Goal: Transaction & Acquisition: Download file/media

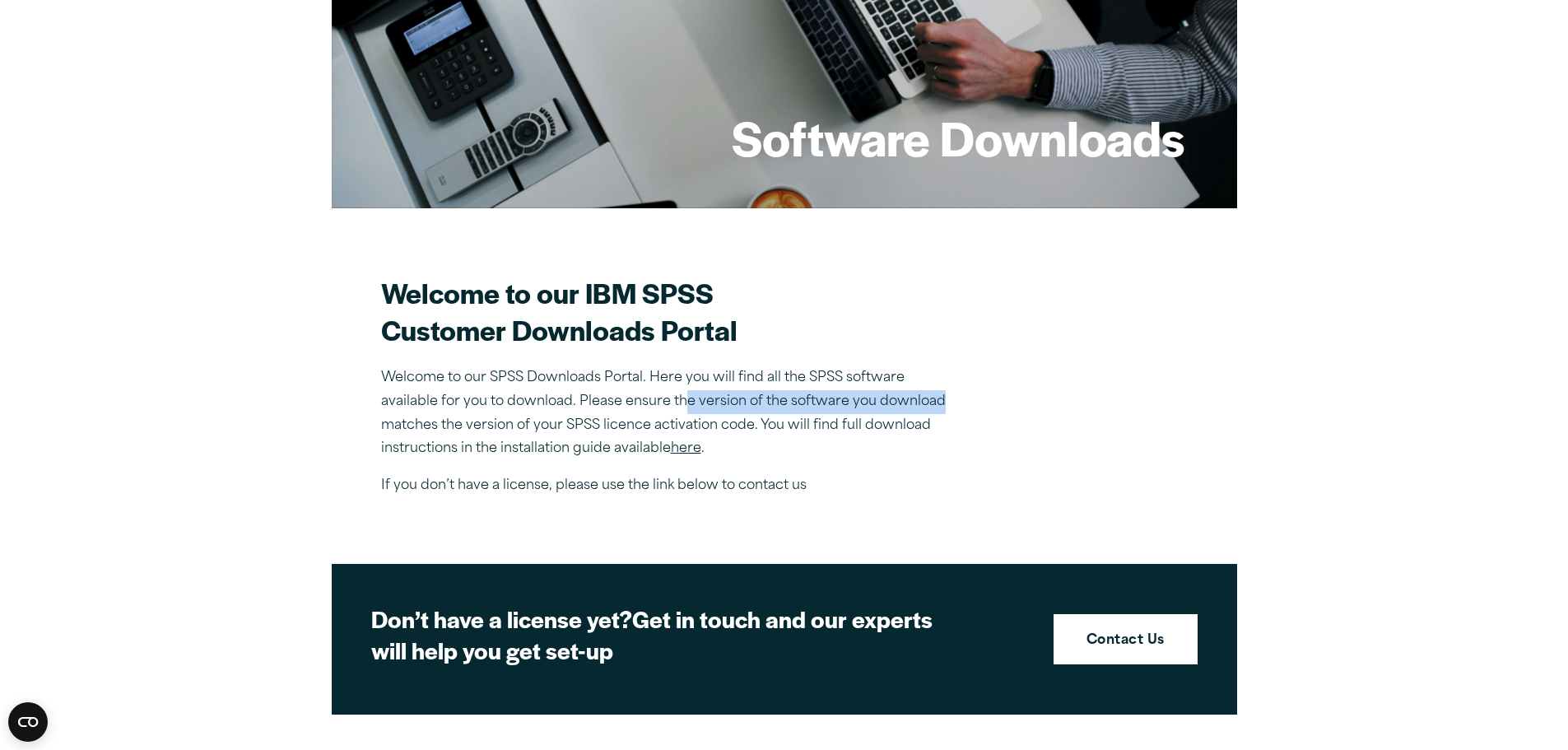
drag, startPoint x: 691, startPoint y: 401, endPoint x: 878, endPoint y: 396, distance: 187.1
click at [951, 400] on p "Welcome to our SPSS Downloads Portal. Here you will find all the SPSS software …" at bounding box center [669, 414] width 576 height 94
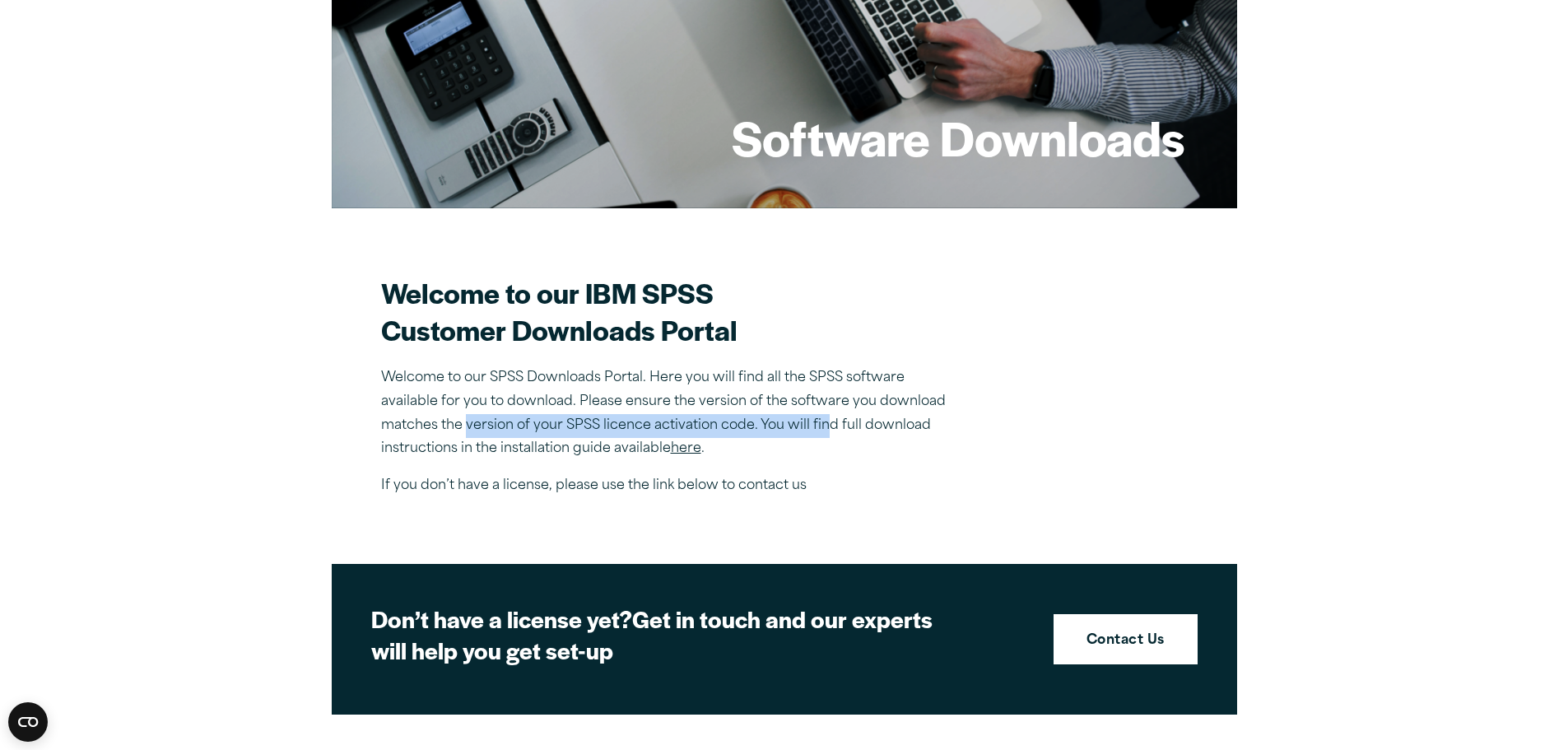
drag, startPoint x: 466, startPoint y: 425, endPoint x: 823, endPoint y: 424, distance: 357.0
click at [826, 424] on p "Welcome to our SPSS Downloads Portal. Here you will find all the SPSS software …" at bounding box center [669, 414] width 576 height 94
click at [683, 449] on link "here" at bounding box center [686, 449] width 31 height 13
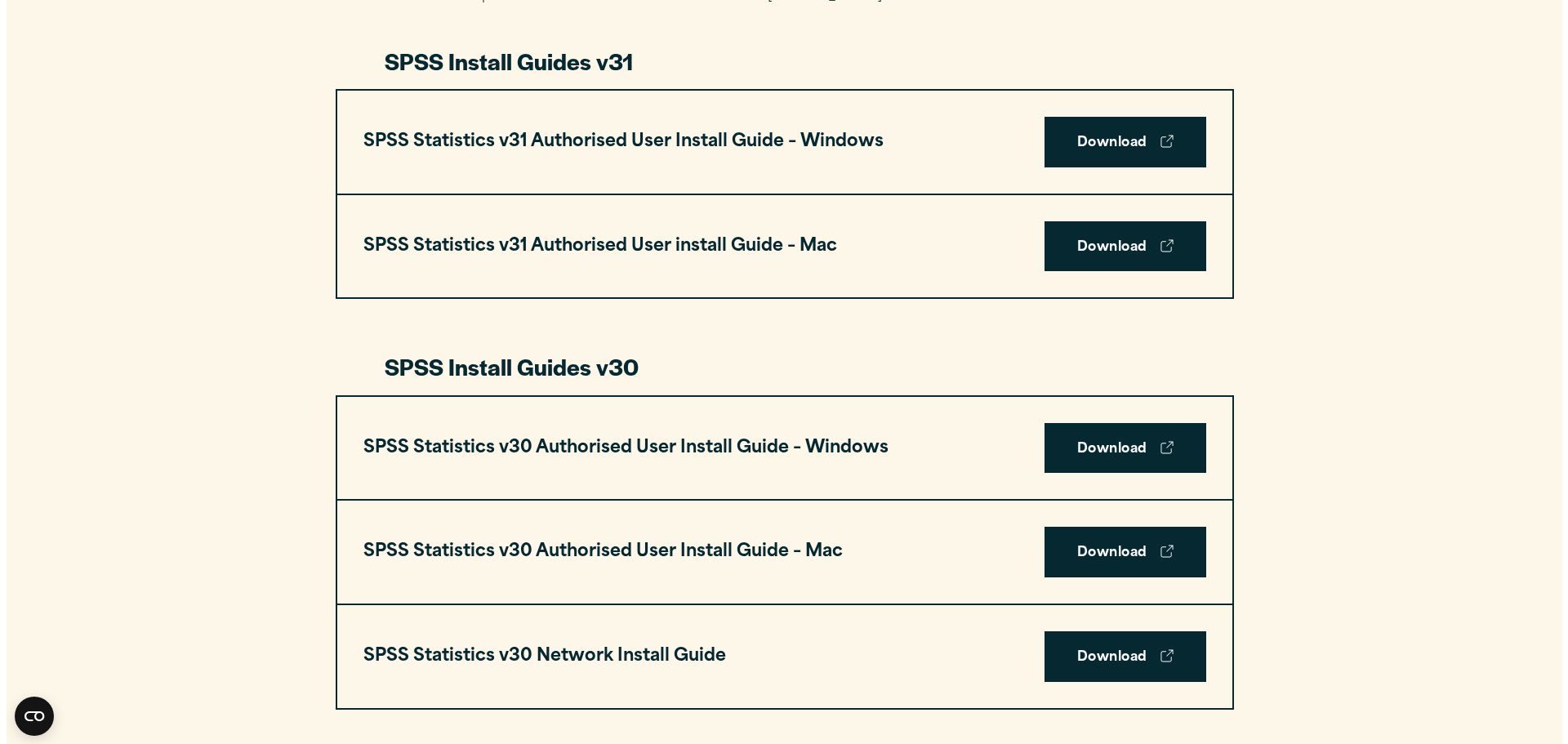
scroll to position [898, 0]
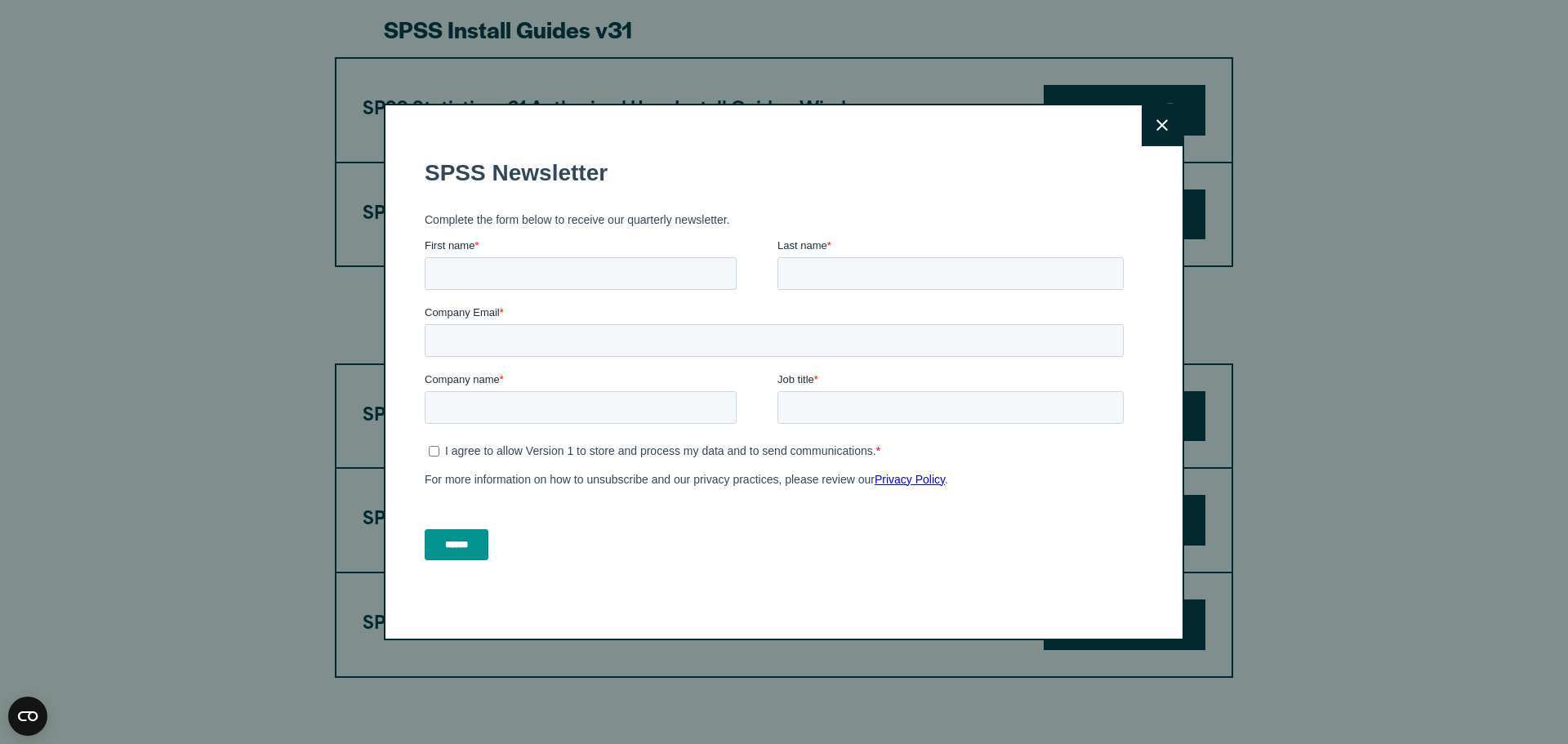
click at [1157, 127] on icon at bounding box center [1162, 126] width 11 height 11
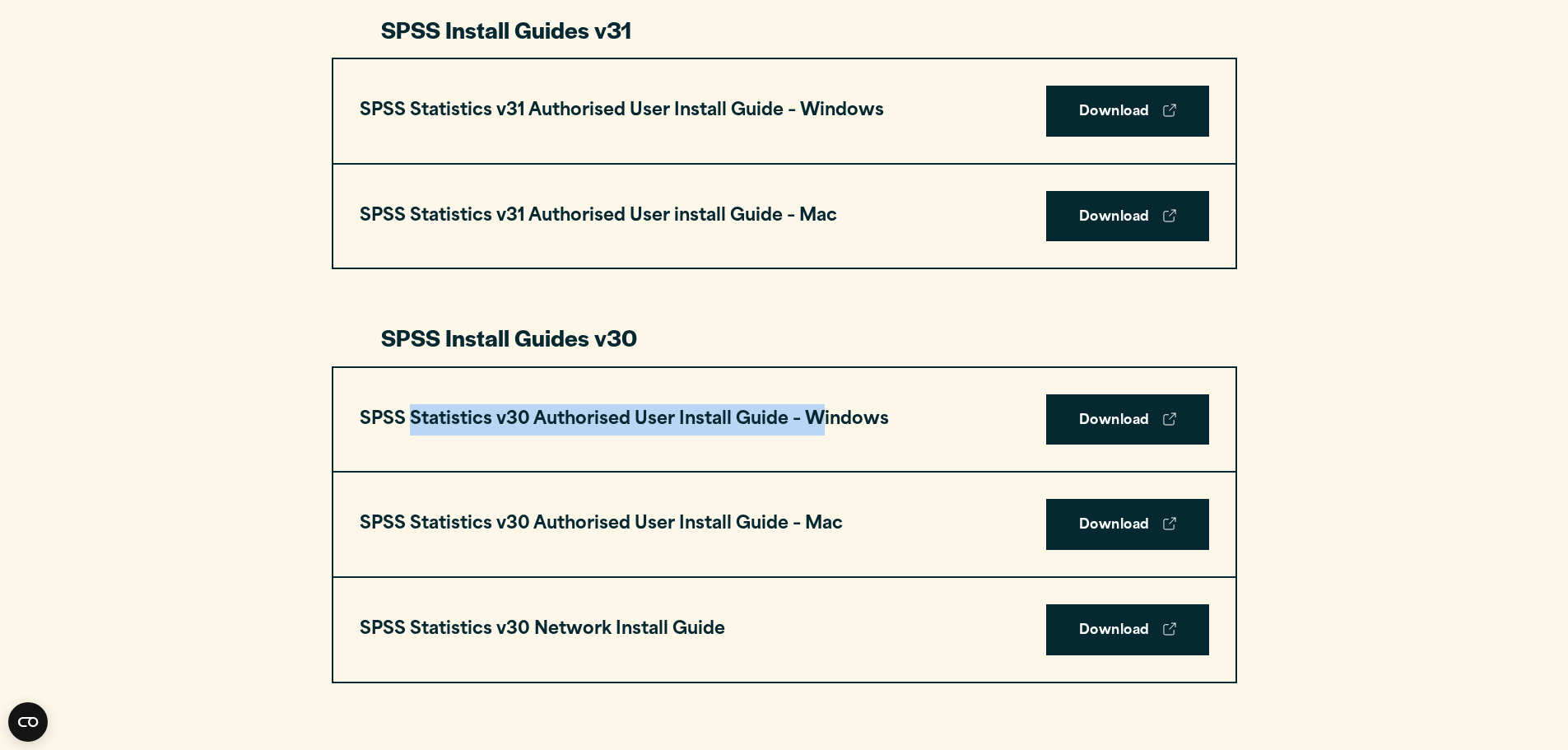
drag, startPoint x: 407, startPoint y: 419, endPoint x: 815, endPoint y: 420, distance: 408.0
click at [815, 420] on h3 "SPSS Statistics v30 Authorised User Install Guide – Windows" at bounding box center [625, 420] width 530 height 31
click at [595, 414] on h3 "SPSS Statistics v30 Authorised User Install Guide – Windows" at bounding box center [625, 420] width 530 height 31
click at [617, 393] on div "SPSS Statistics v30 Authorised User Install Guide – Windows Download" at bounding box center [784, 420] width 902 height 103
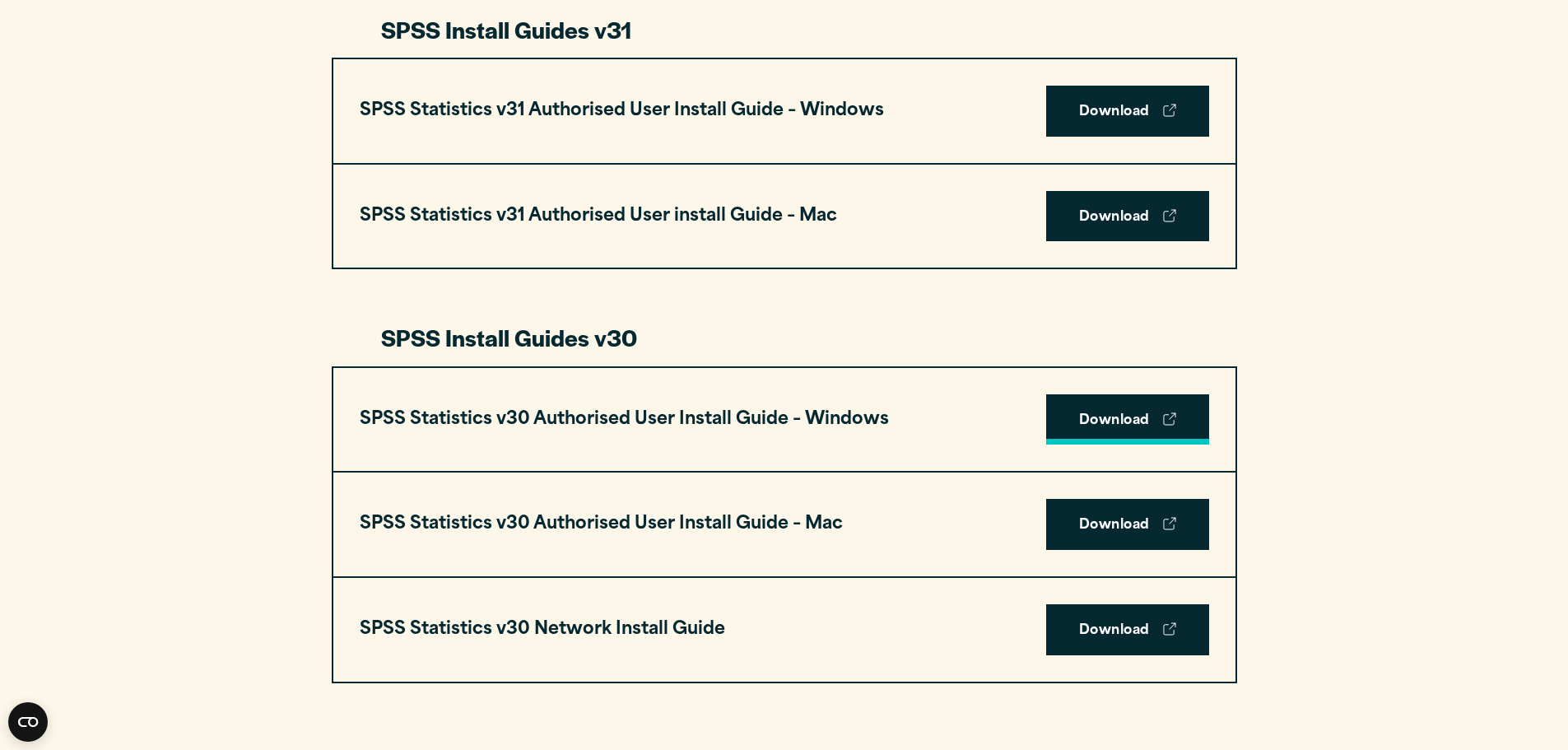
click at [1080, 406] on link "Download" at bounding box center [1127, 421] width 163 height 51
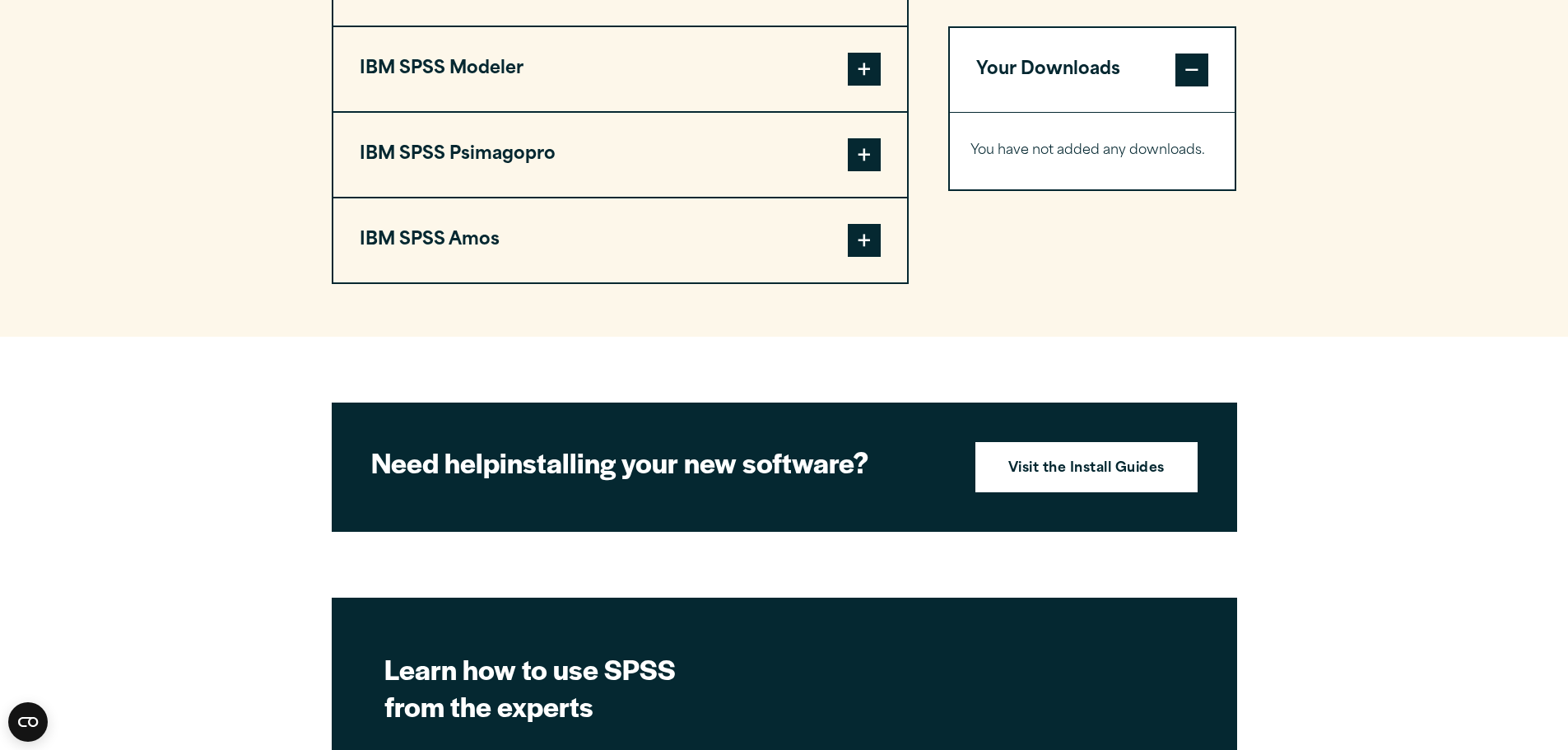
scroll to position [1153, 0]
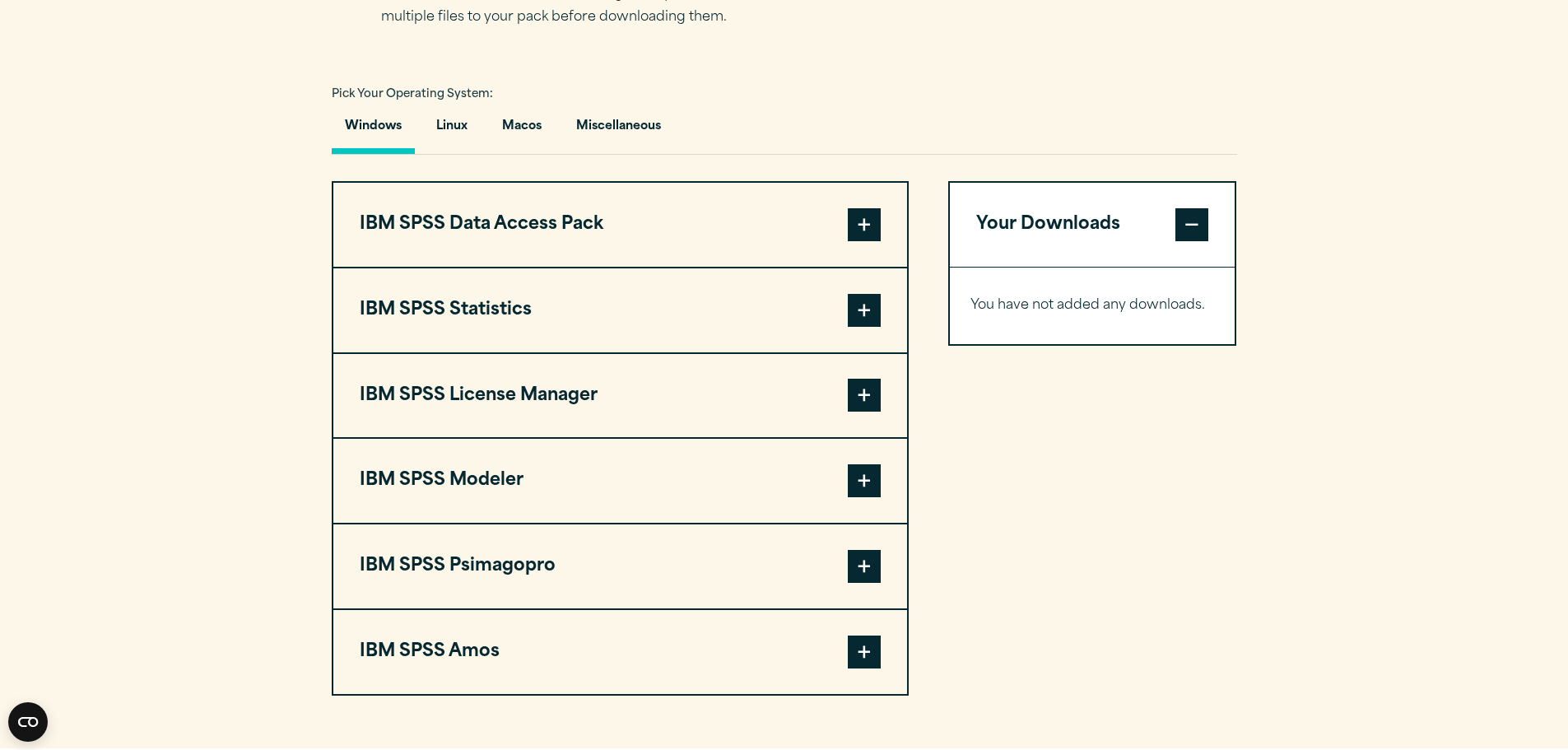
click at [401, 134] on button "Windows" at bounding box center [373, 130] width 83 height 47
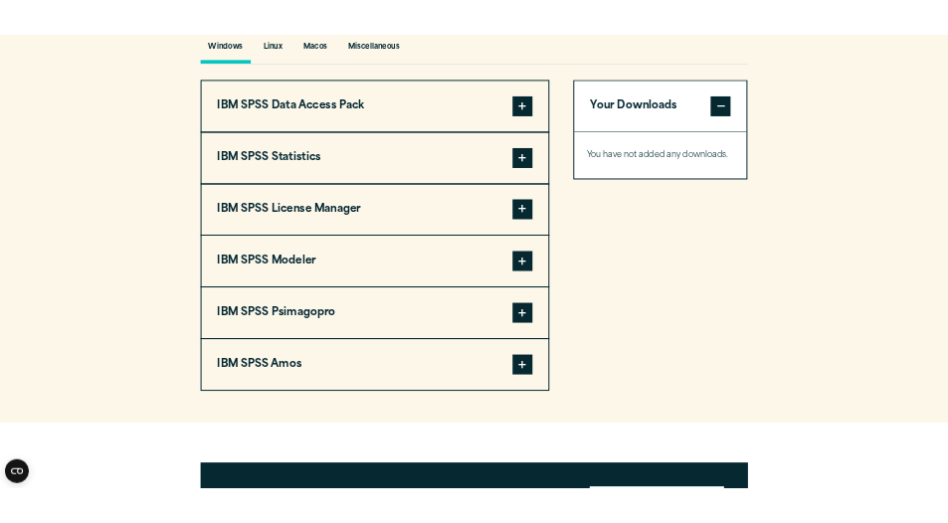
scroll to position [1492, 0]
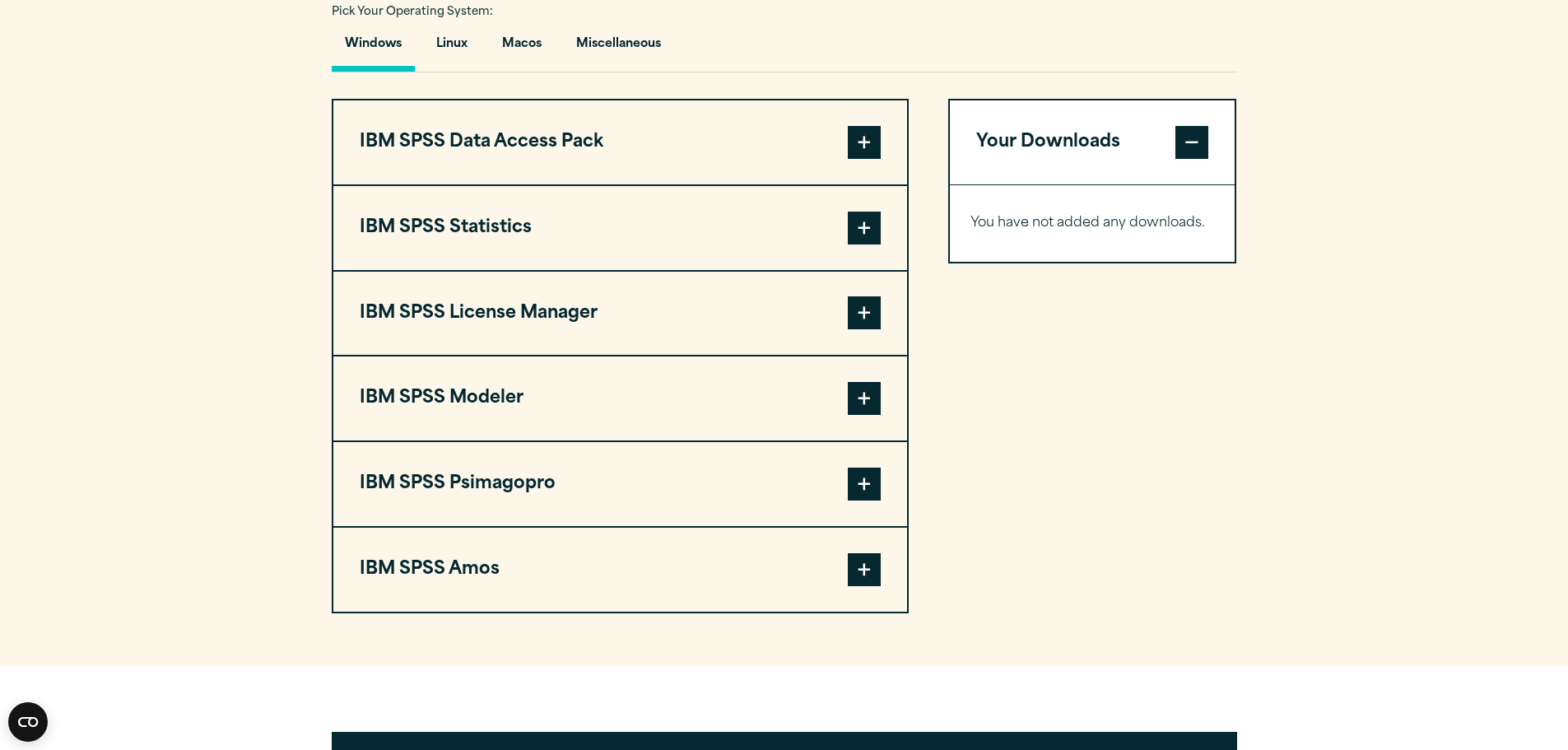
click at [697, 153] on button "IBM SPSS Data Access Pack" at bounding box center [620, 142] width 573 height 84
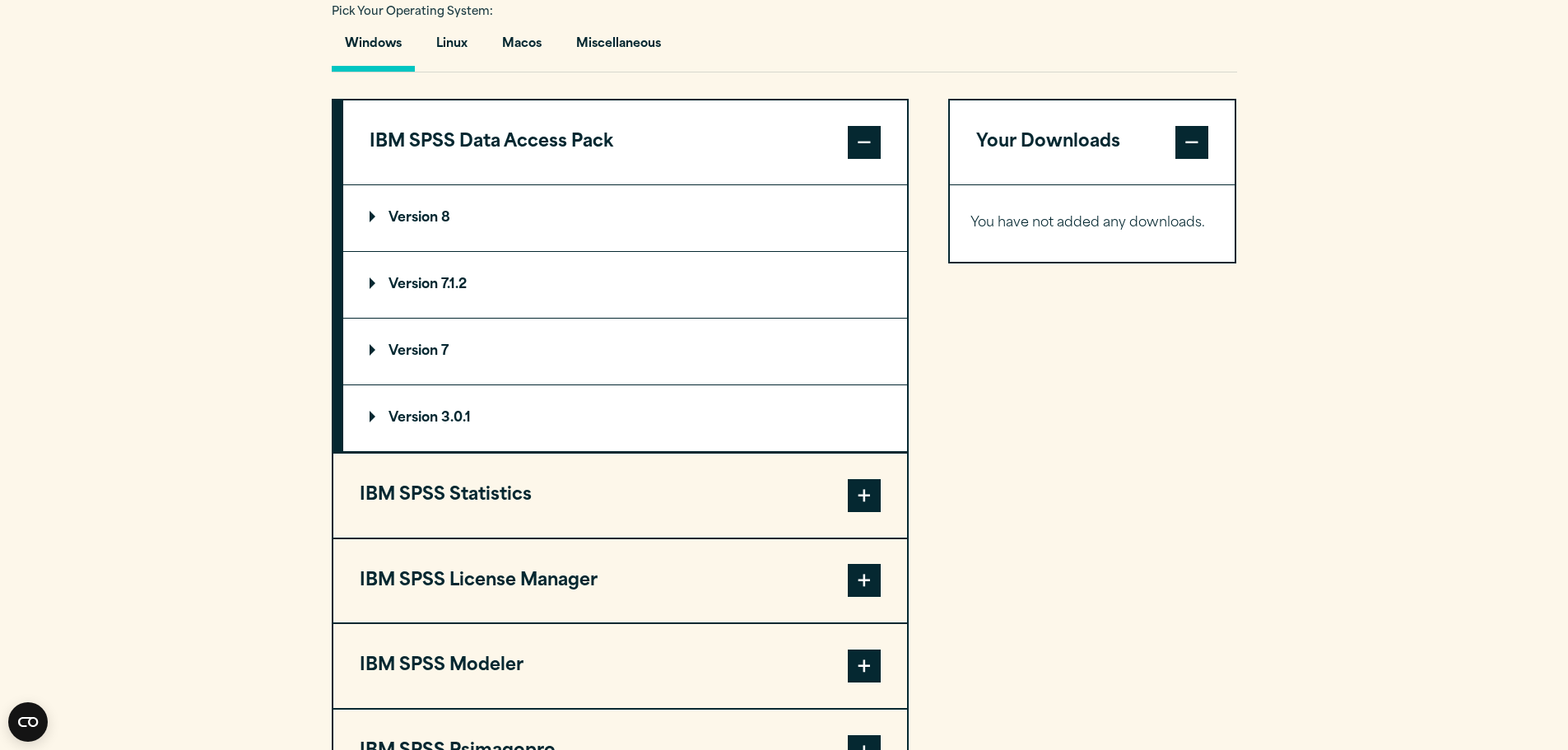
click at [697, 153] on button "IBM SPSS Data Access Pack" at bounding box center [625, 142] width 563 height 84
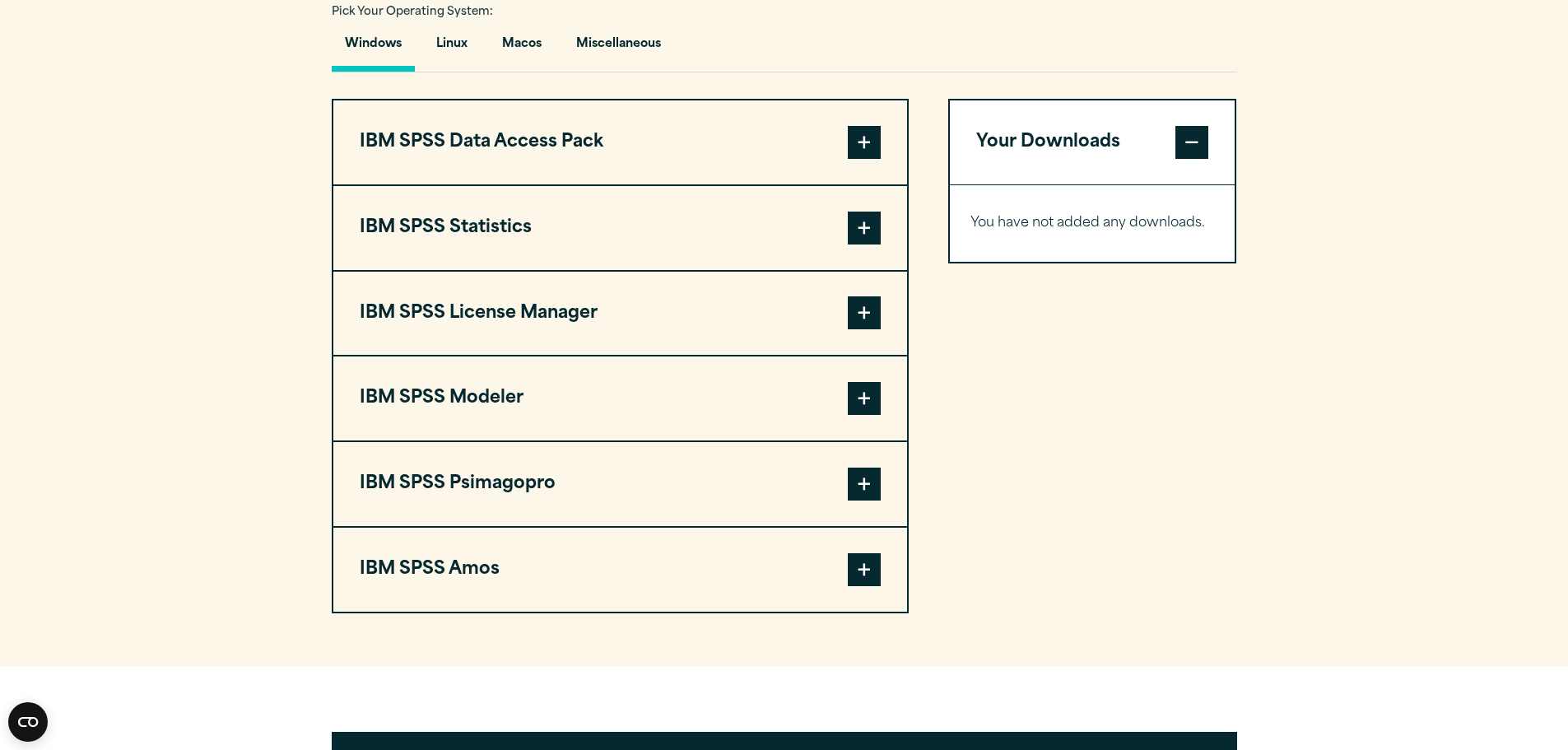
click at [645, 238] on button "IBM SPSS Statistics" at bounding box center [620, 228] width 573 height 84
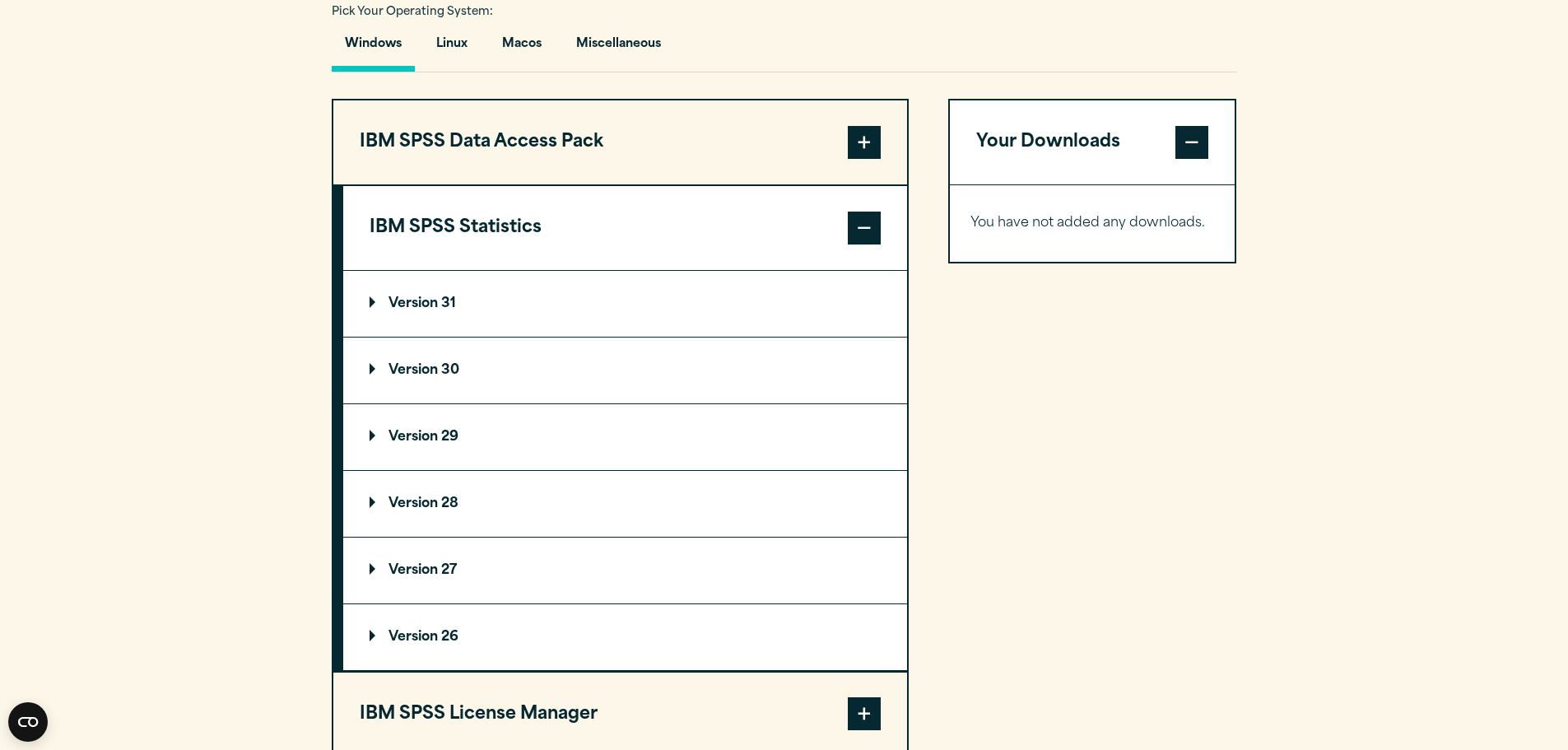
click at [422, 371] on p "Version 30" at bounding box center [415, 371] width 89 height 13
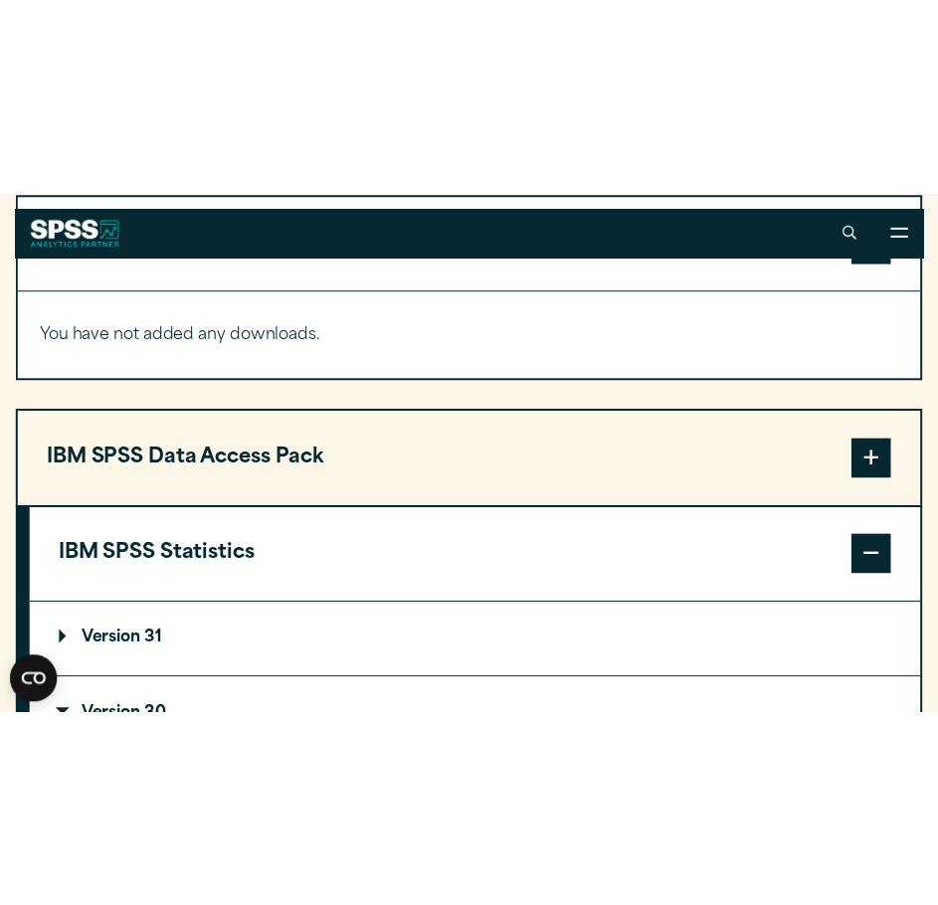
scroll to position [1487, 0]
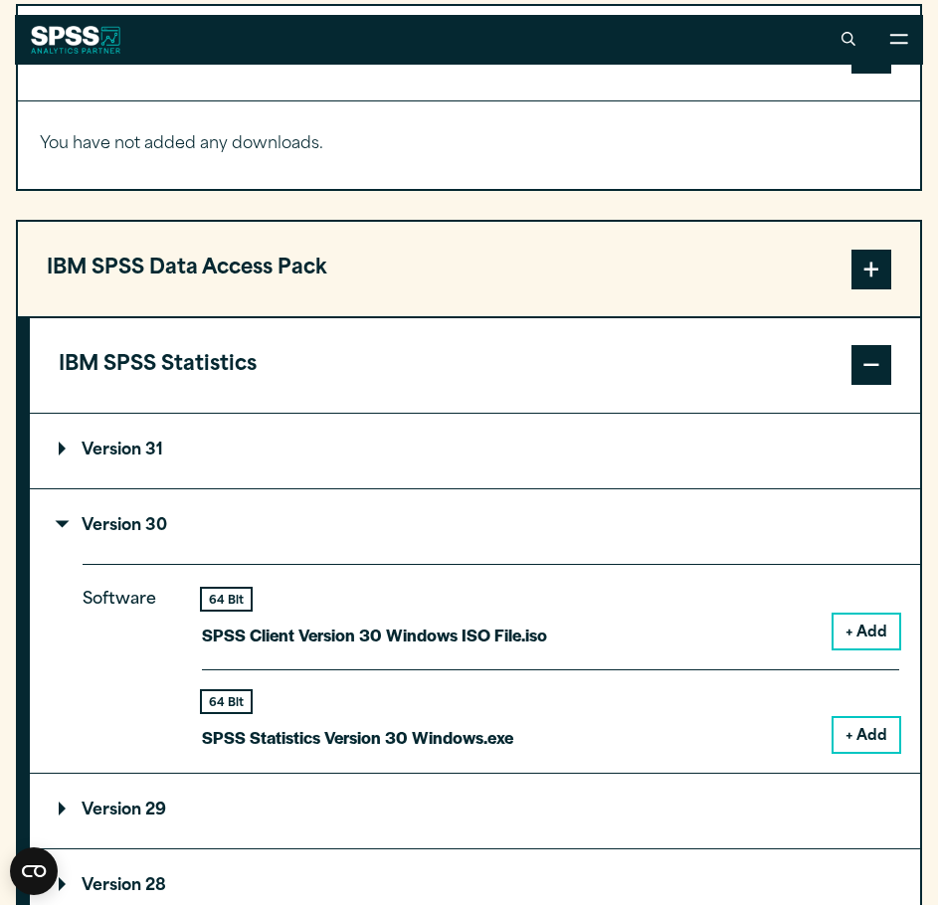
click at [846, 360] on button "IBM SPSS Statistics" at bounding box center [475, 365] width 890 height 95
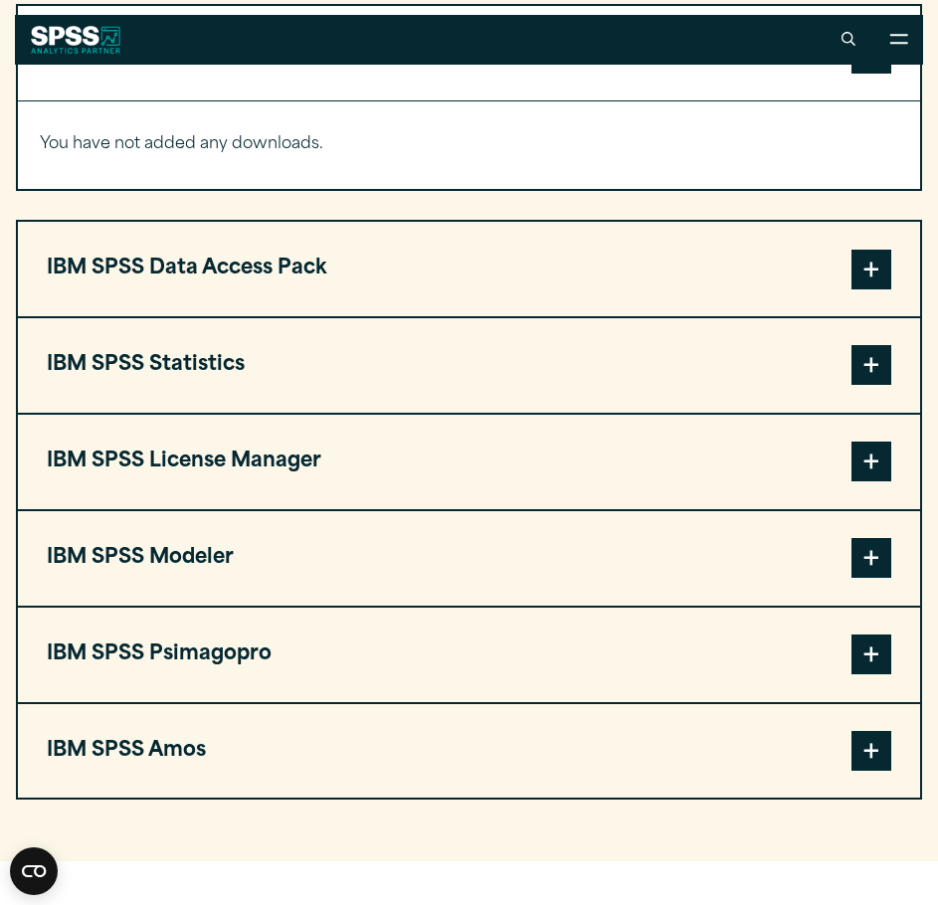
click at [858, 365] on span at bounding box center [872, 365] width 40 height 40
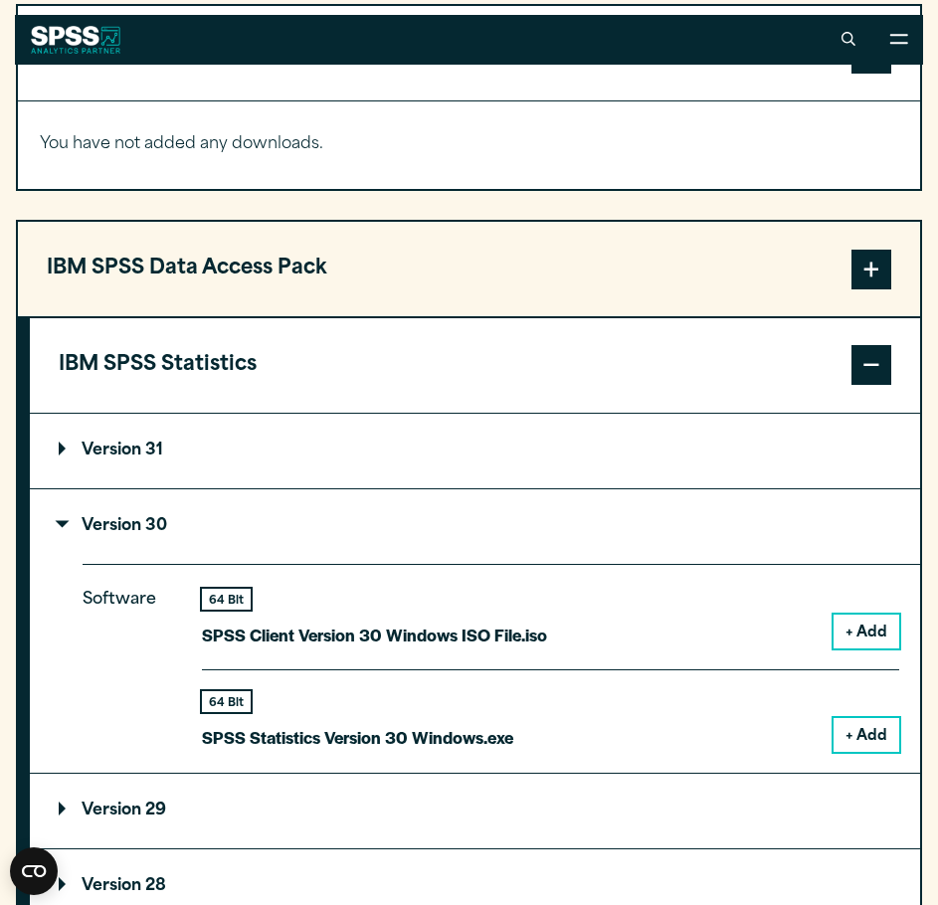
click at [850, 744] on button "+ Add" at bounding box center [867, 735] width 66 height 34
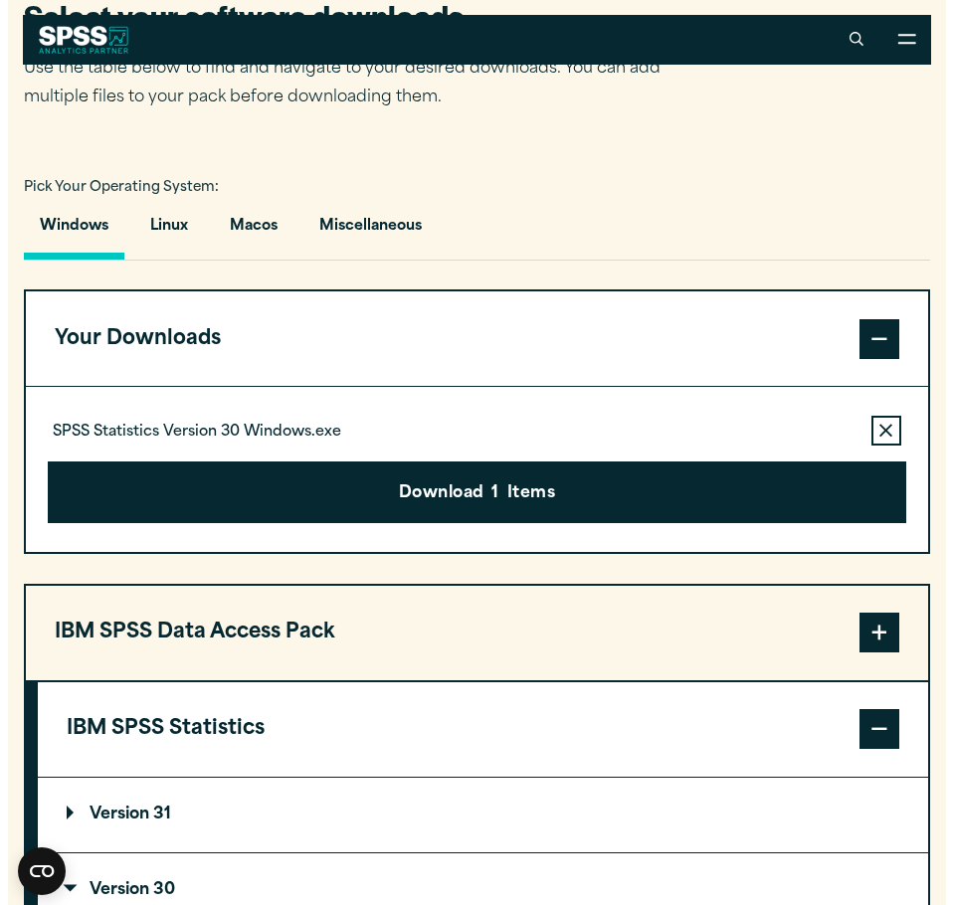
scroll to position [1168, 0]
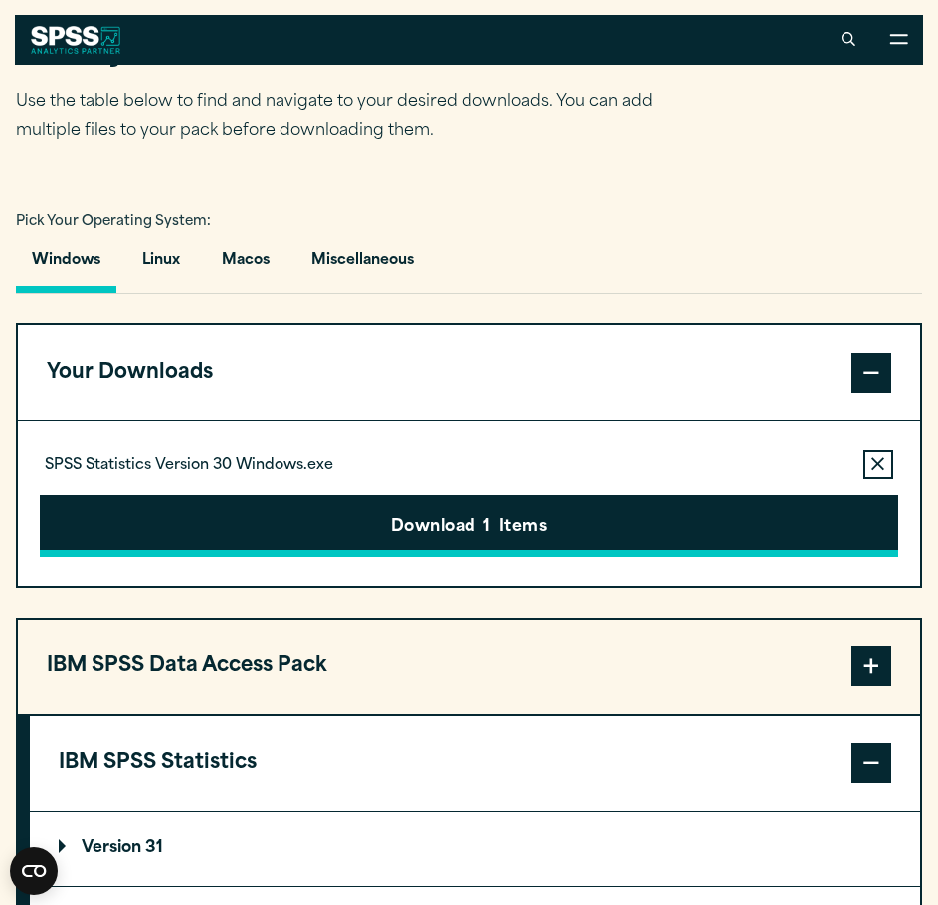
click at [543, 522] on button "Download 1 Items" at bounding box center [469, 526] width 859 height 62
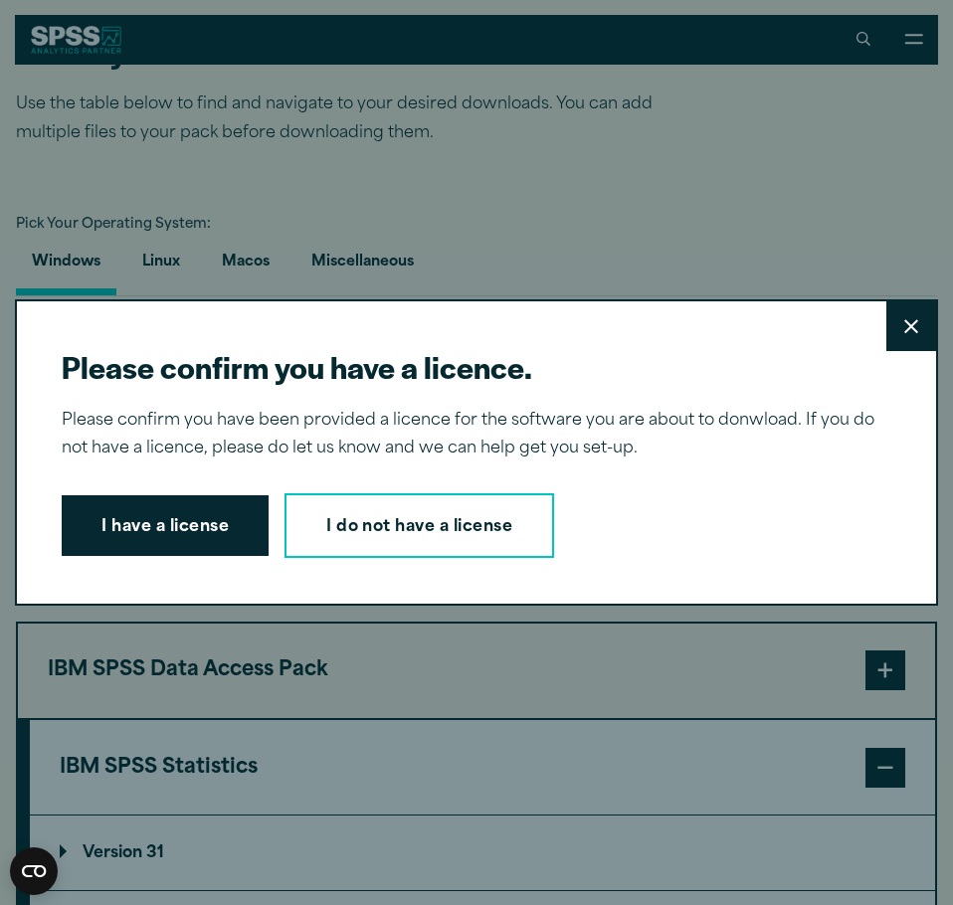
click at [170, 538] on button "I have a license" at bounding box center [165, 526] width 207 height 62
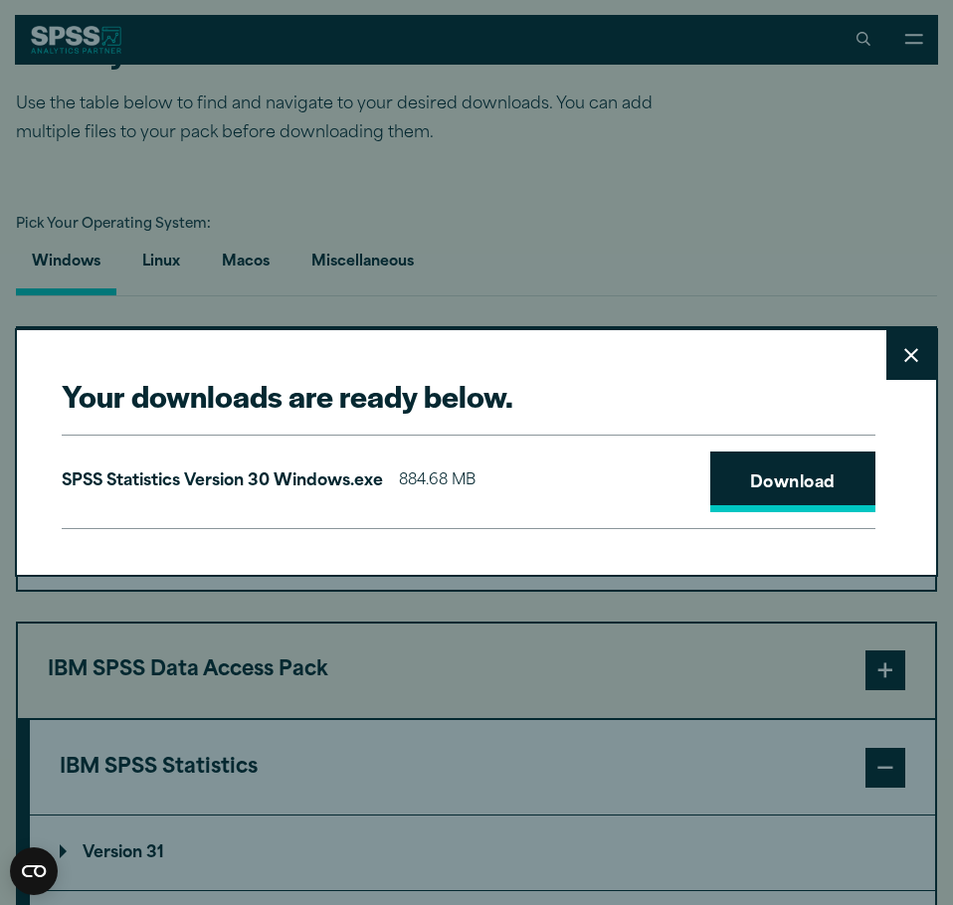
click at [730, 489] on link "Download" at bounding box center [792, 483] width 165 height 62
